Goal: Complete application form: Complete application form

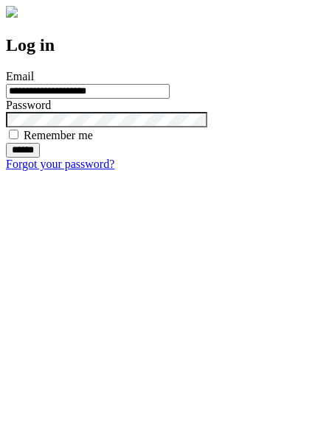
type input "**********"
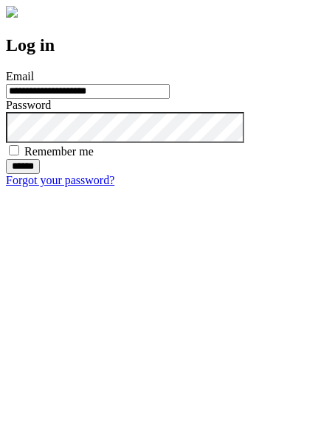
click at [40, 174] on input "******" at bounding box center [23, 166] width 34 height 15
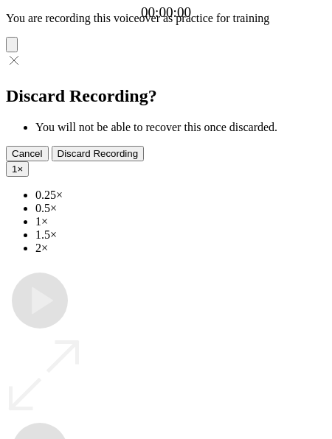
type input "**********"
